Goal: Transaction & Acquisition: Book appointment/travel/reservation

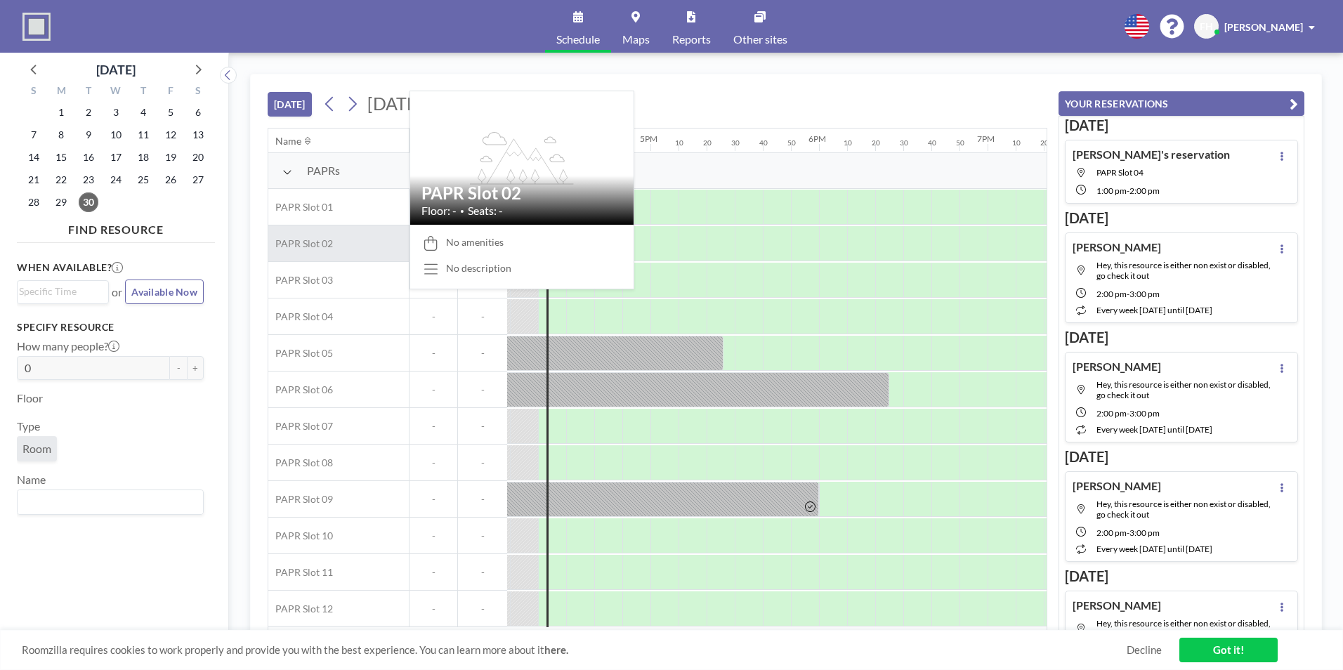
scroll to position [0, 2725]
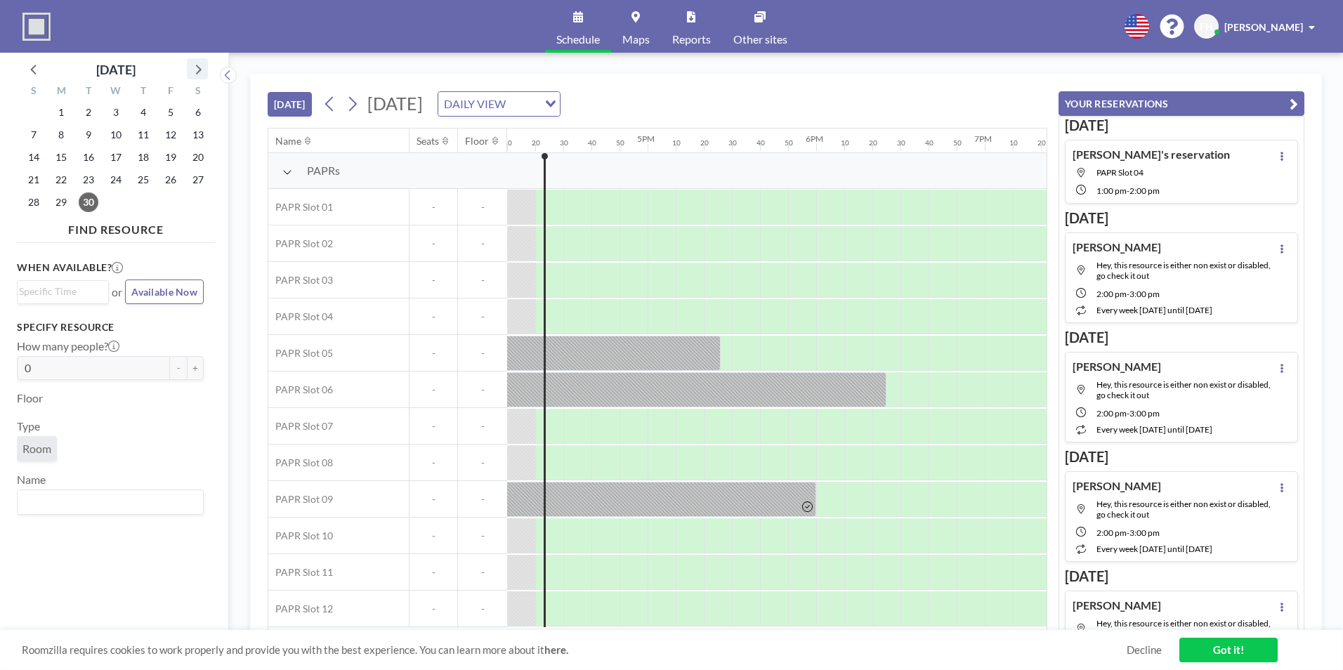
click at [199, 71] on icon at bounding box center [199, 70] width 6 height 10
click at [111, 109] on span "1" at bounding box center [116, 113] width 20 height 20
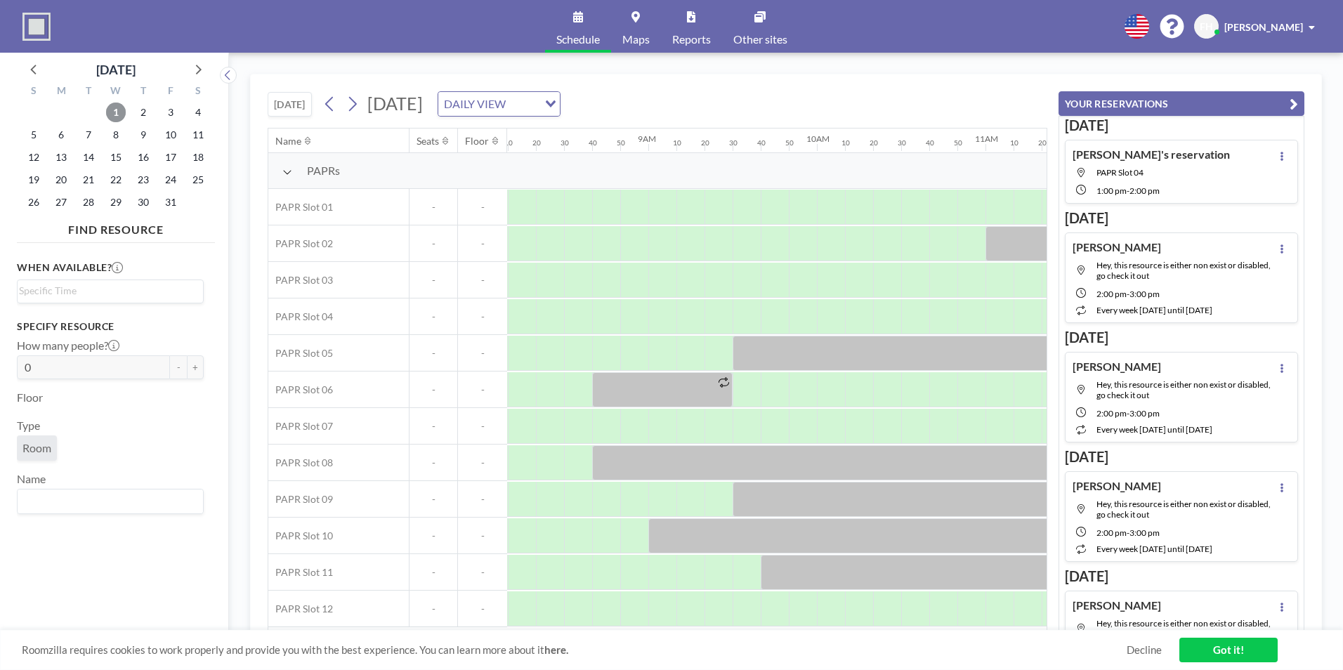
scroll to position [0, 1436]
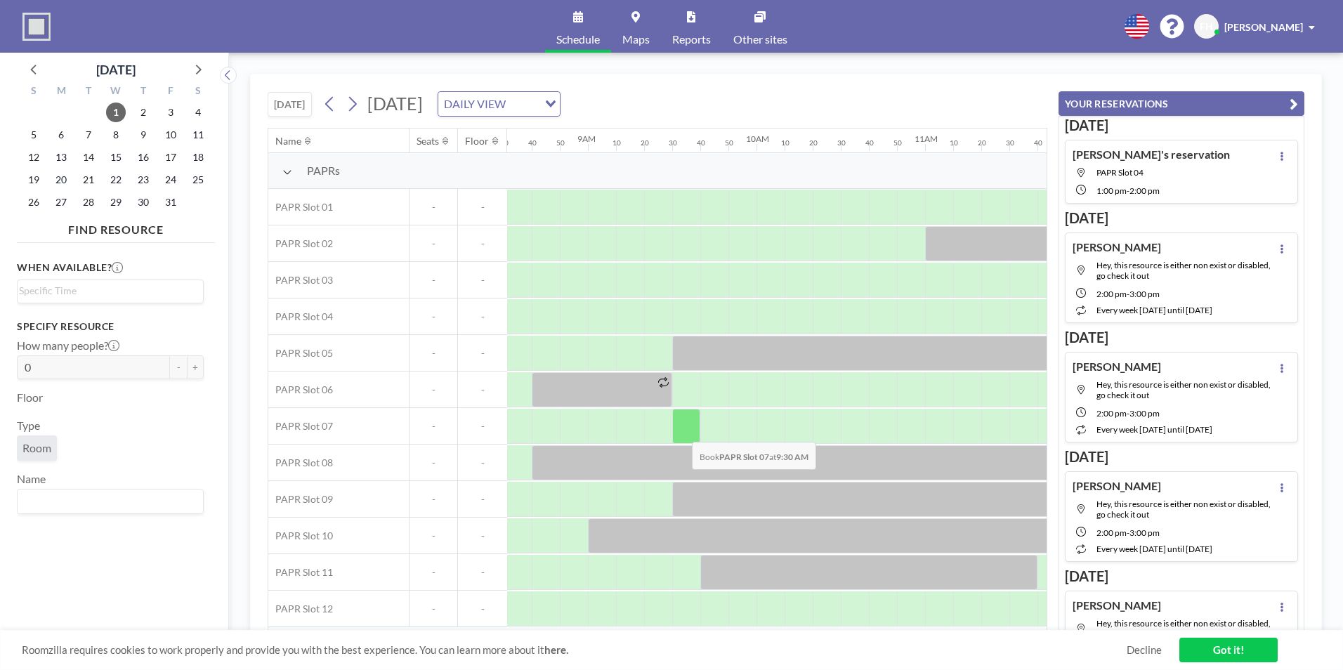
click at [680, 431] on div at bounding box center [686, 426] width 28 height 35
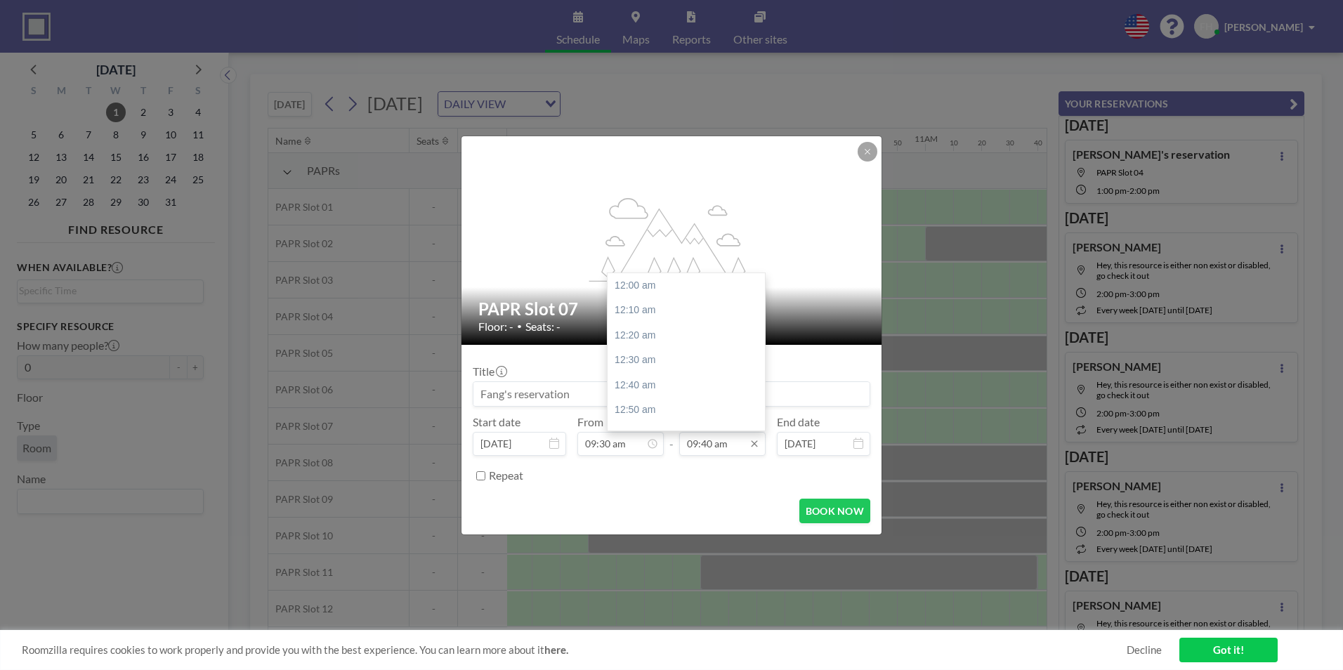
scroll to position [1449, 0]
click at [706, 439] on input "09:40 am" at bounding box center [722, 444] width 86 height 24
click at [676, 407] on div "11:00 am" at bounding box center [689, 415] width 164 height 25
type input "11:00 am"
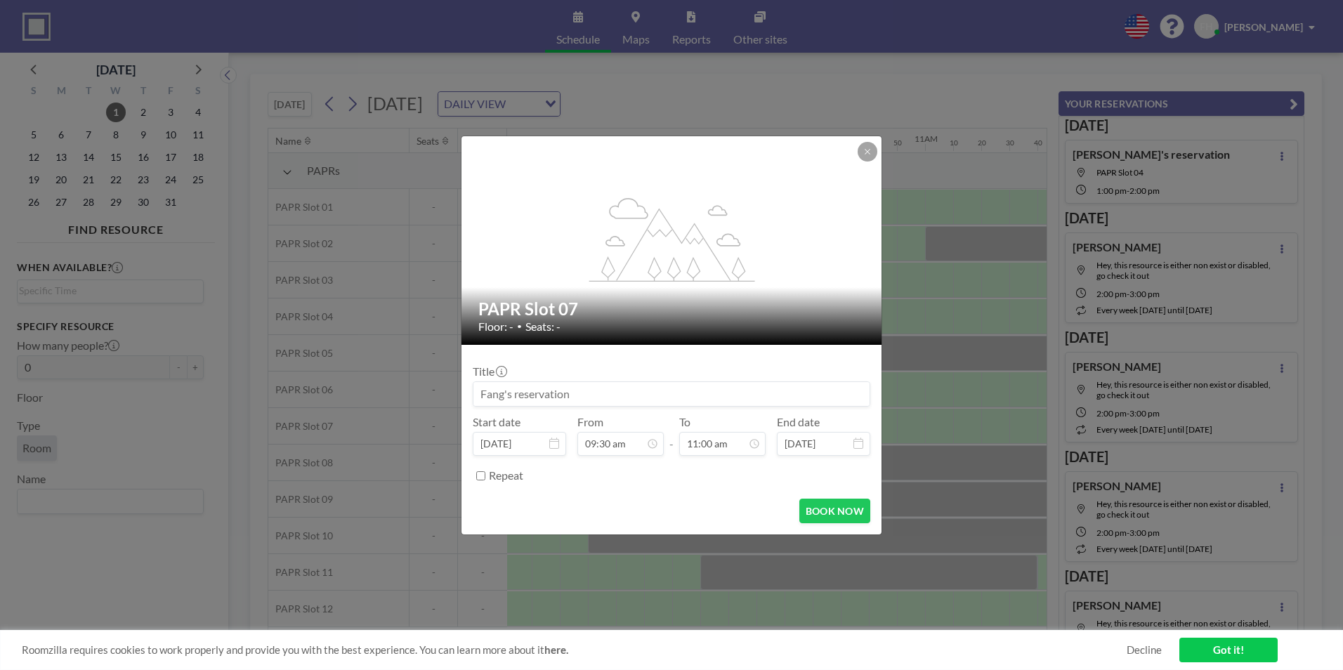
scroll to position [1425, 0]
click at [853, 517] on button "BOOK NOW" at bounding box center [834, 511] width 71 height 25
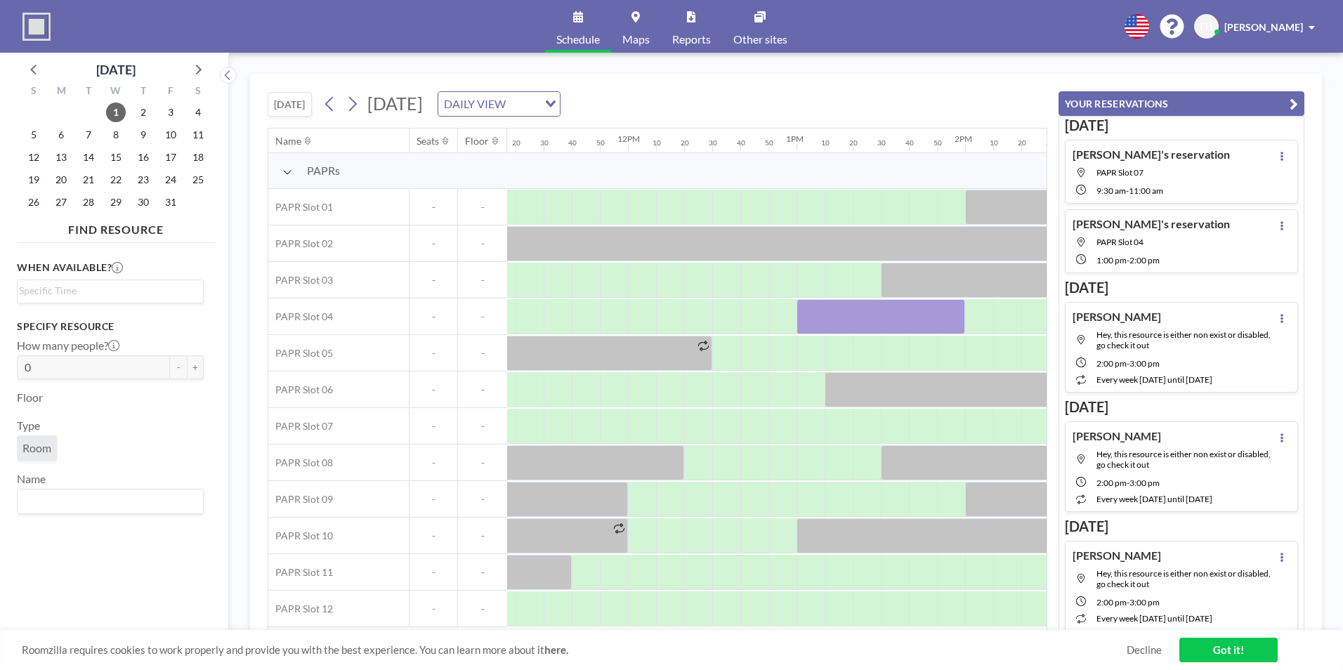
scroll to position [0, 2010]
